Goal: Task Accomplishment & Management: Manage account settings

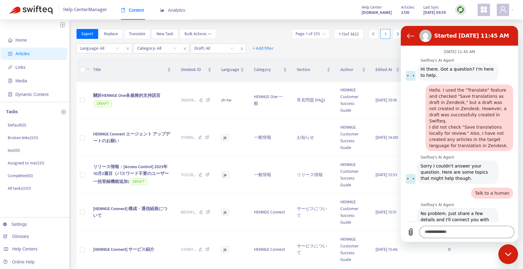
scroll to position [1081, 0]
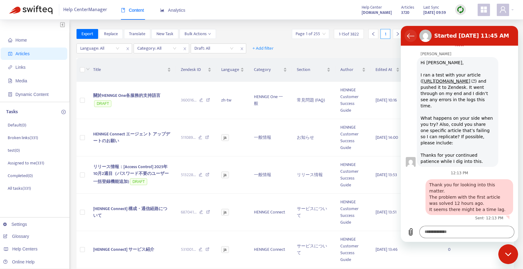
click at [408, 36] on icon "Back to the conversation list" at bounding box center [411, 36] width 7 height 5
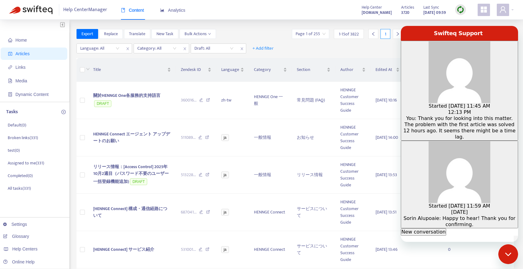
click at [468, 103] on p "Started [DATE] 11:45 AM" at bounding box center [460, 106] width 116 height 6
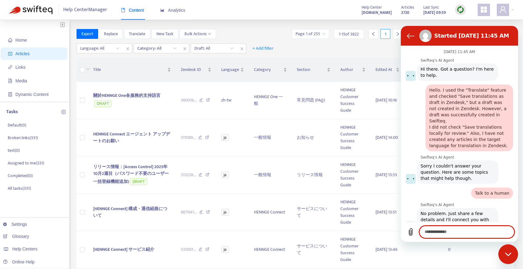
scroll to position [1071, 0]
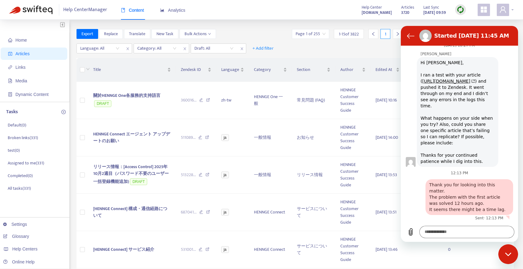
click at [507, 8] on span at bounding box center [503, 10] width 12 height 12
click at [512, 254] on div "Close messaging window" at bounding box center [508, 254] width 19 height 19
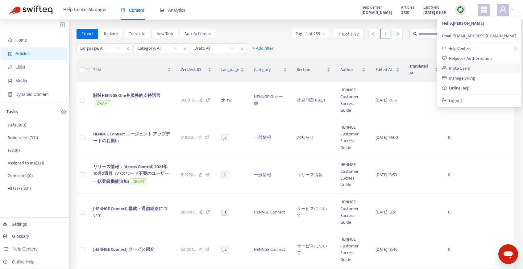
click at [458, 68] on link "Invite Users" at bounding box center [456, 68] width 28 height 7
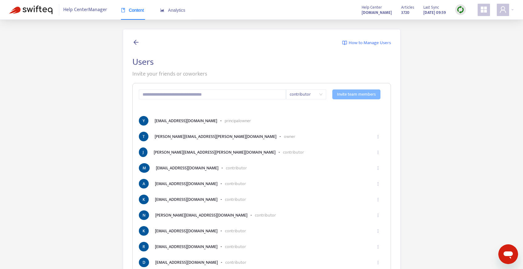
scroll to position [616, 0]
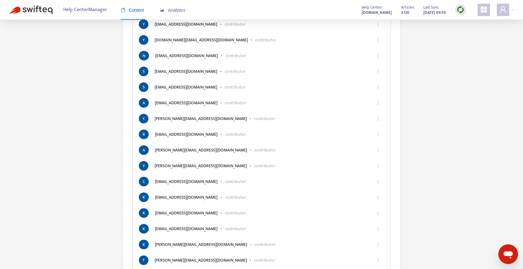
click at [379, 134] on icon "ellipsis" at bounding box center [378, 134] width 4 height 4
type textarea "*"
click at [379, 136] on icon "ellipsis" at bounding box center [378, 134] width 4 height 4
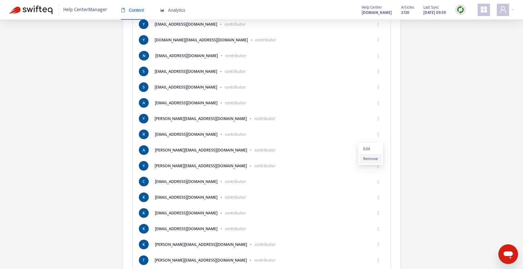
click at [366, 160] on span "Remove" at bounding box center [370, 159] width 15 height 7
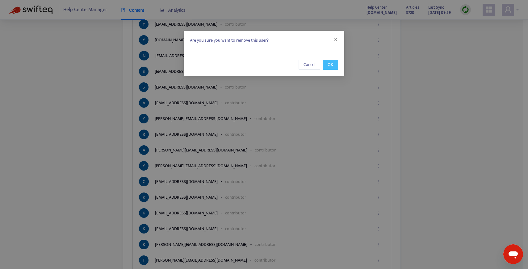
click at [333, 66] on button "OK" at bounding box center [330, 65] width 15 height 10
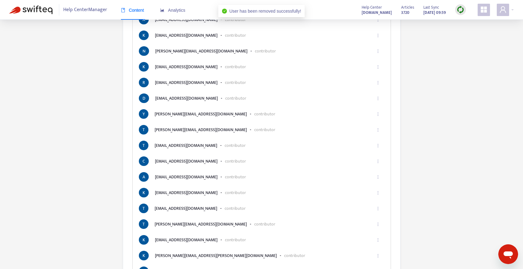
scroll to position [0, 0]
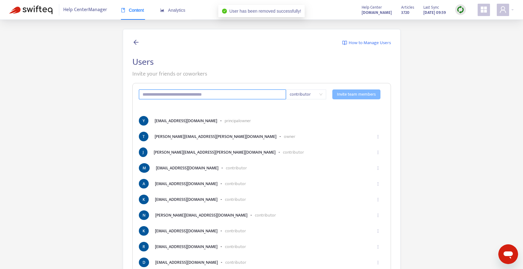
click at [218, 95] on input "text" at bounding box center [213, 95] width 148 height 10
paste input "**********"
type input "**********"
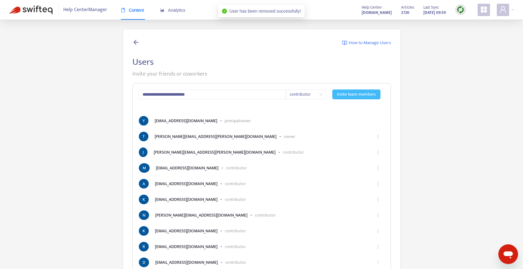
click at [358, 95] on span "Invite team members" at bounding box center [356, 94] width 39 height 7
